Goal: Contribute content

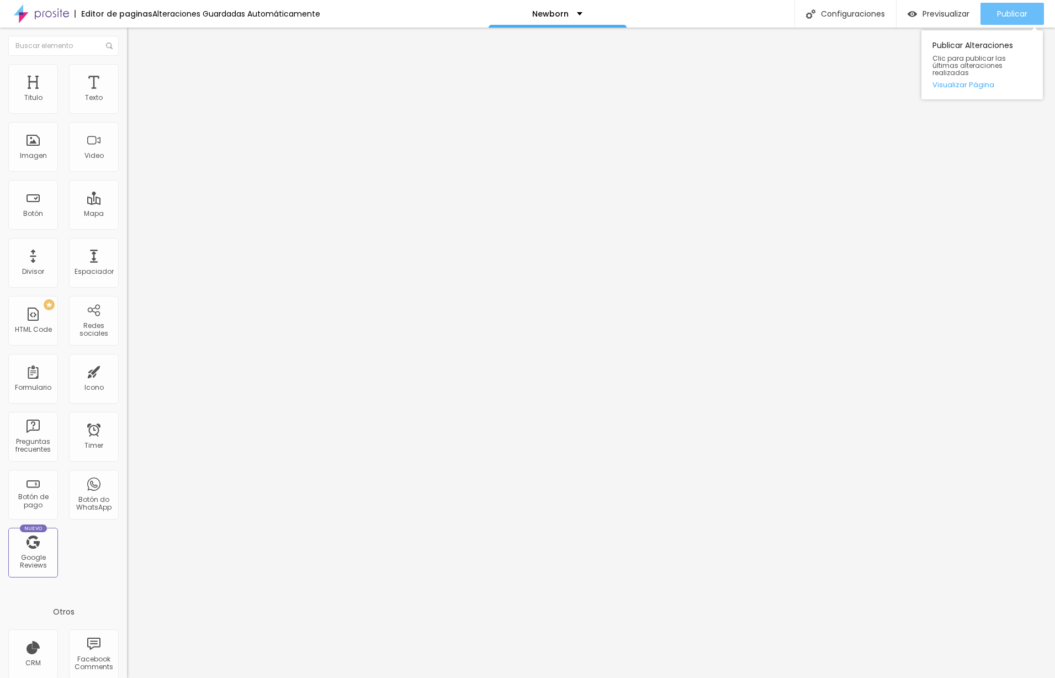
click at [1011, 18] on span "Publicar" at bounding box center [1012, 13] width 30 height 9
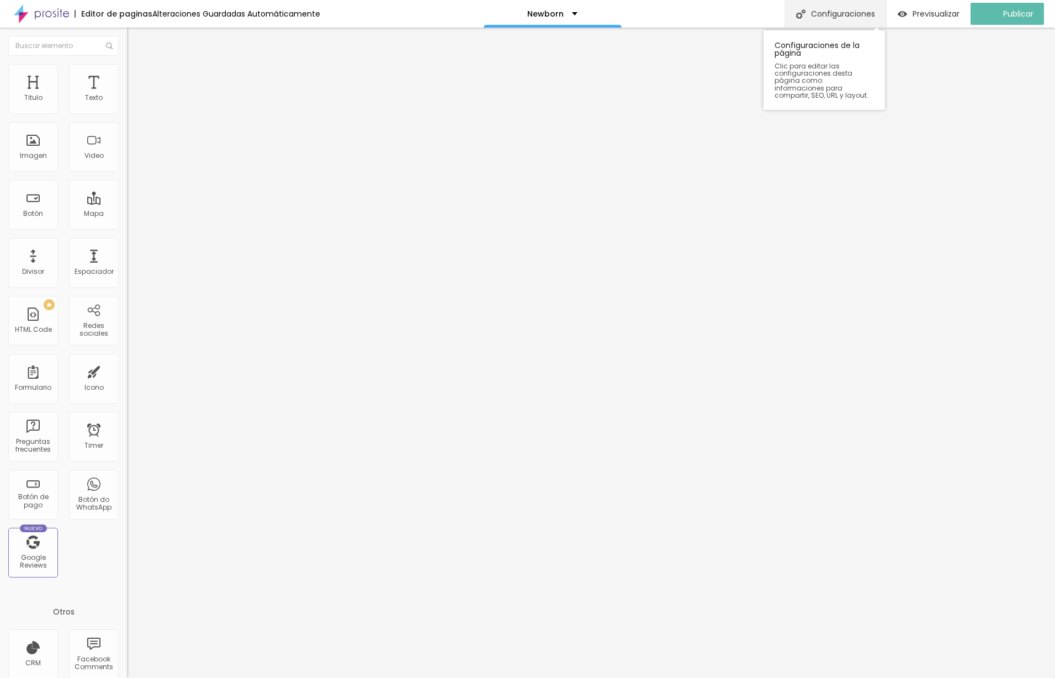
click at [826, 15] on div "Configuraciones" at bounding box center [835, 14] width 102 height 28
click at [724, 677] on div at bounding box center [527, 689] width 1055 height 10
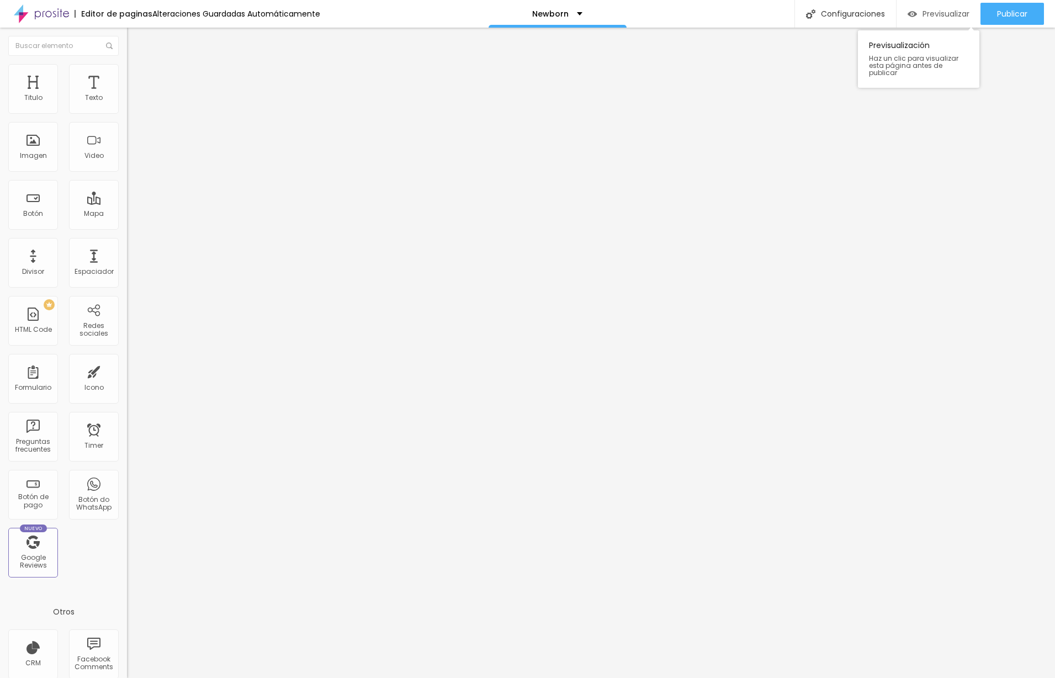
click at [922, 17] on span "Previsualizar" at bounding box center [945, 13] width 47 height 9
